Goal: Task Accomplishment & Management: Use online tool/utility

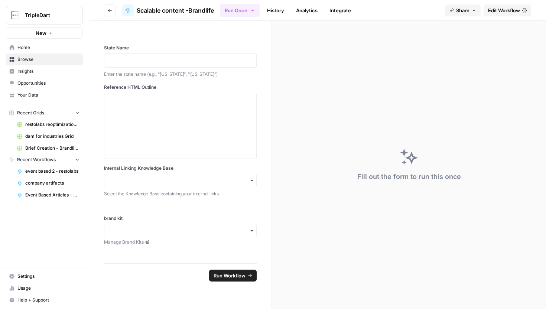
click at [113, 5] on button "Go back" at bounding box center [110, 10] width 12 height 12
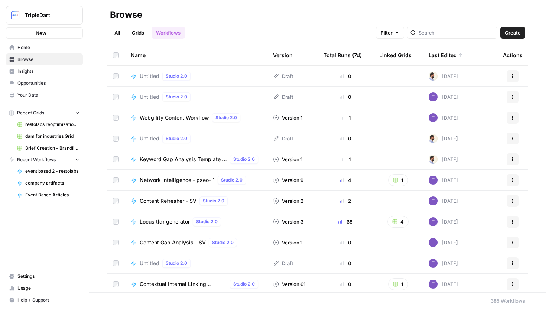
click at [433, 35] on div at bounding box center [452, 33] width 90 height 12
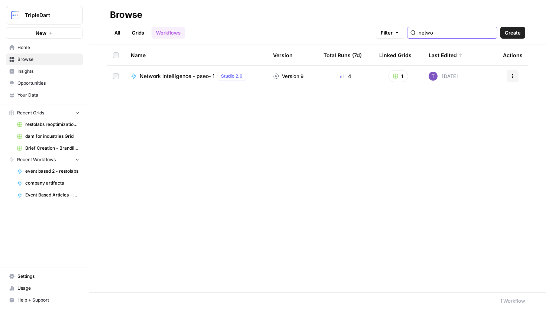
type input "netwo"
click at [172, 75] on span "Network Intelligence - pseo- 1" at bounding box center [177, 75] width 75 height 7
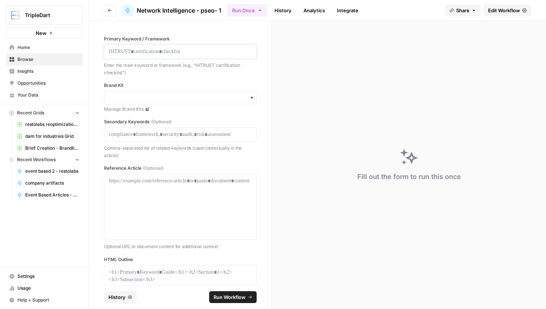
click at [173, 52] on p at bounding box center [180, 51] width 143 height 7
click at [182, 50] on p "**********" at bounding box center [180, 51] width 143 height 7
click at [205, 50] on p at bounding box center [180, 51] width 143 height 7
click at [164, 134] on p at bounding box center [180, 134] width 143 height 7
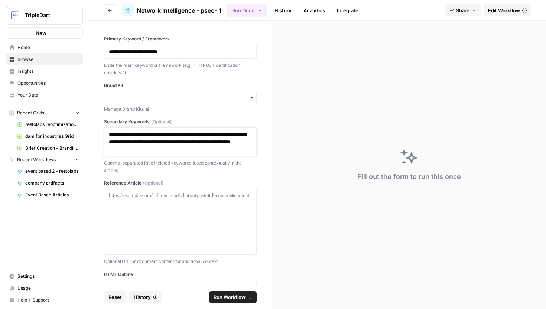
click at [199, 134] on p "**********" at bounding box center [180, 142] width 143 height 22
click at [153, 140] on p "**********" at bounding box center [180, 142] width 143 height 22
click at [223, 140] on p "**********" at bounding box center [180, 142] width 143 height 22
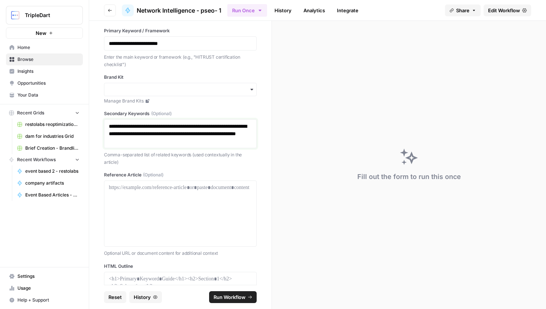
scroll to position [9, 0]
click at [206, 186] on p at bounding box center [180, 186] width 143 height 7
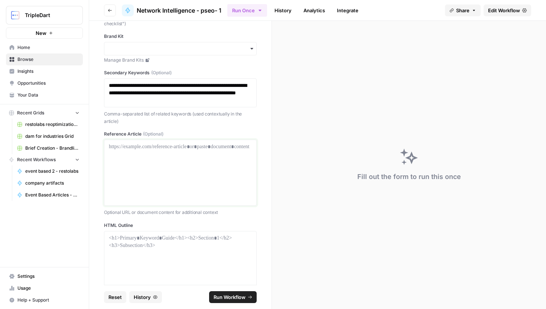
scroll to position [49, 0]
click at [205, 235] on p at bounding box center [180, 238] width 143 height 7
click at [508, 8] on span "Edit Workflow" at bounding box center [504, 10] width 32 height 7
click at [205, 182] on div at bounding box center [180, 172] width 143 height 59
click at [172, 243] on div at bounding box center [180, 264] width 143 height 59
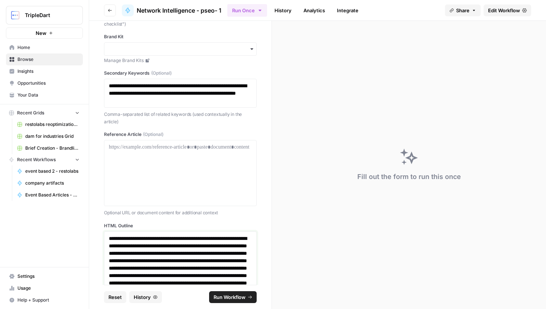
scroll to position [0, 0]
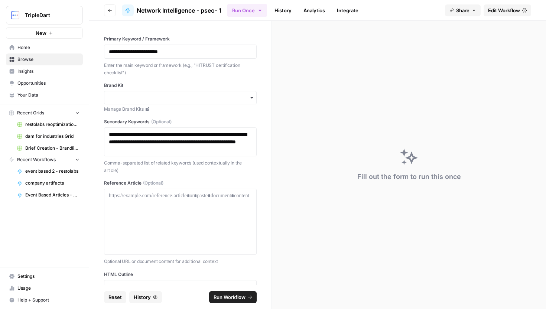
click at [184, 82] on label "Brand Kit" at bounding box center [180, 85] width 153 height 7
click at [184, 94] on input "Brand Kit" at bounding box center [180, 97] width 143 height 7
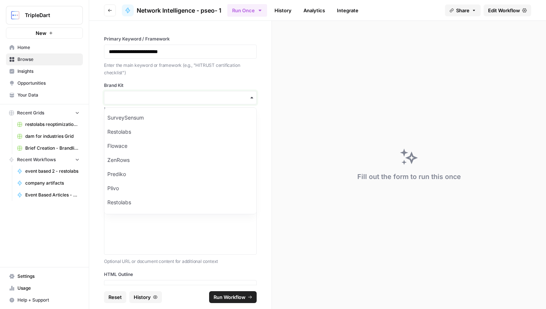
click at [183, 94] on input "Brand Kit" at bounding box center [180, 97] width 143 height 7
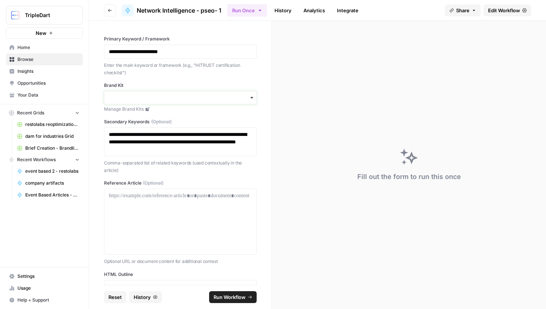
click at [180, 99] on input "Brand Kit" at bounding box center [180, 97] width 143 height 7
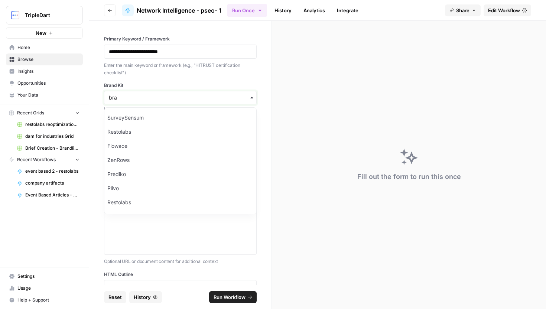
type input "bran"
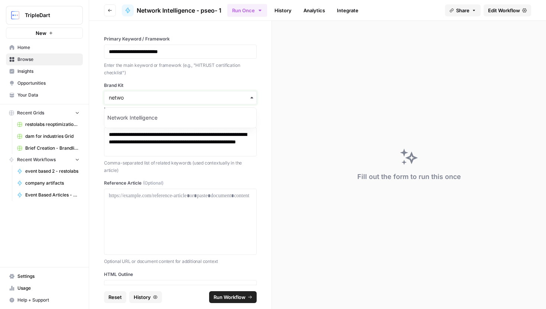
type input "netwo"
click at [173, 120] on div "Network Intelligence" at bounding box center [180, 118] width 152 height 14
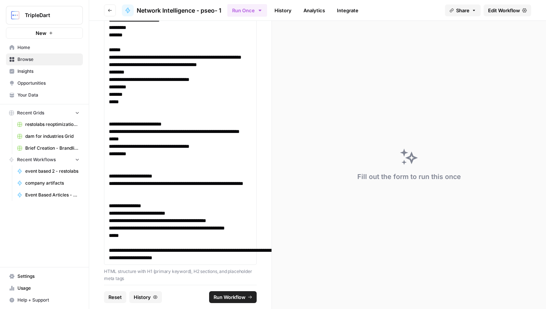
scroll to position [771, 0]
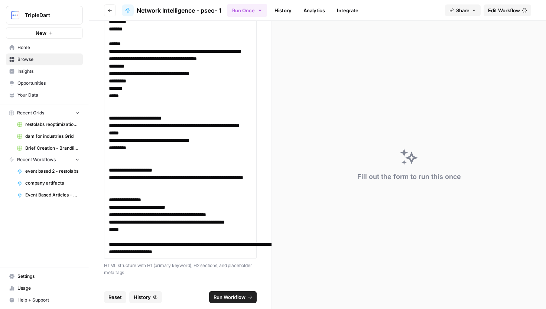
click at [245, 292] on button "Run Workflow" at bounding box center [233, 297] width 48 height 12
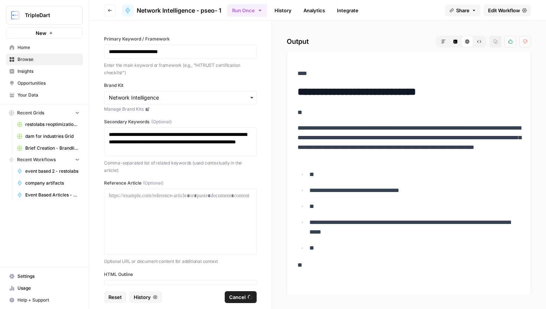
scroll to position [0, 0]
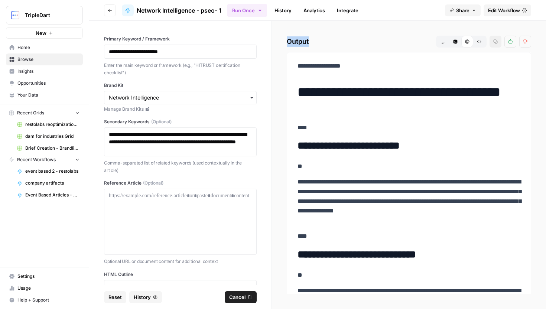
drag, startPoint x: 287, startPoint y: 42, endPoint x: 308, endPoint y: 43, distance: 20.8
click at [308, 43] on h2 "Output Markdown Code Editor HTML Viewer Raw Output Copy Thumbs up Thumbs down" at bounding box center [409, 42] width 244 height 12
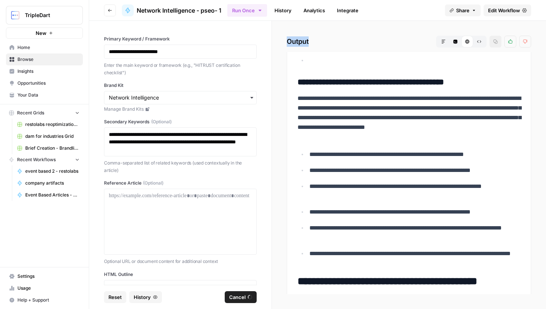
scroll to position [9404, 0]
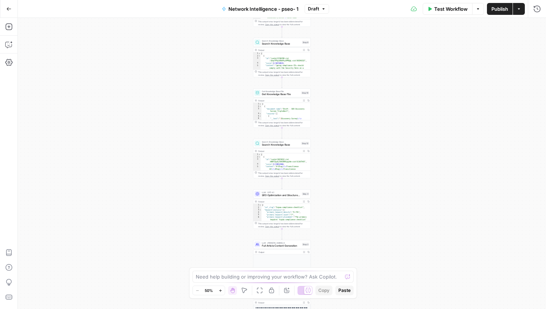
click at [437, 10] on span "Test Workflow" at bounding box center [450, 8] width 33 height 7
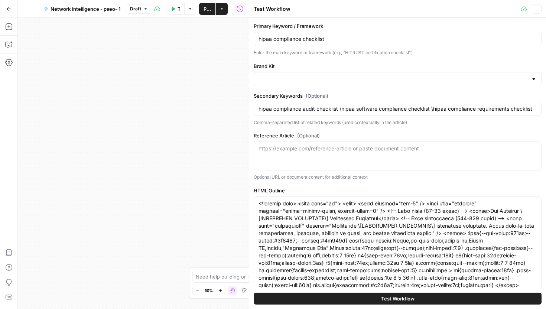
type input "hipaa compliance audit checklist \hipaa software compliance checklist \hipaa co…"
type input "Network Intelligence"
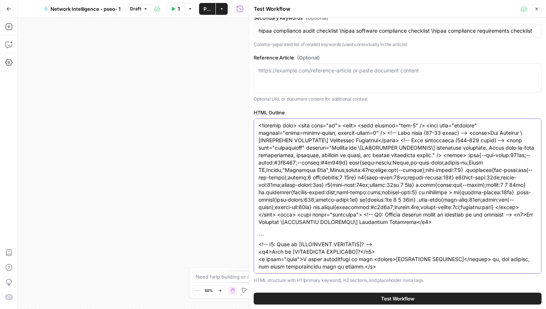
type input "hipaa compliance audit checklist \hipaa software compliance checklist \hipaa co…"
